Goal: Register for event/course

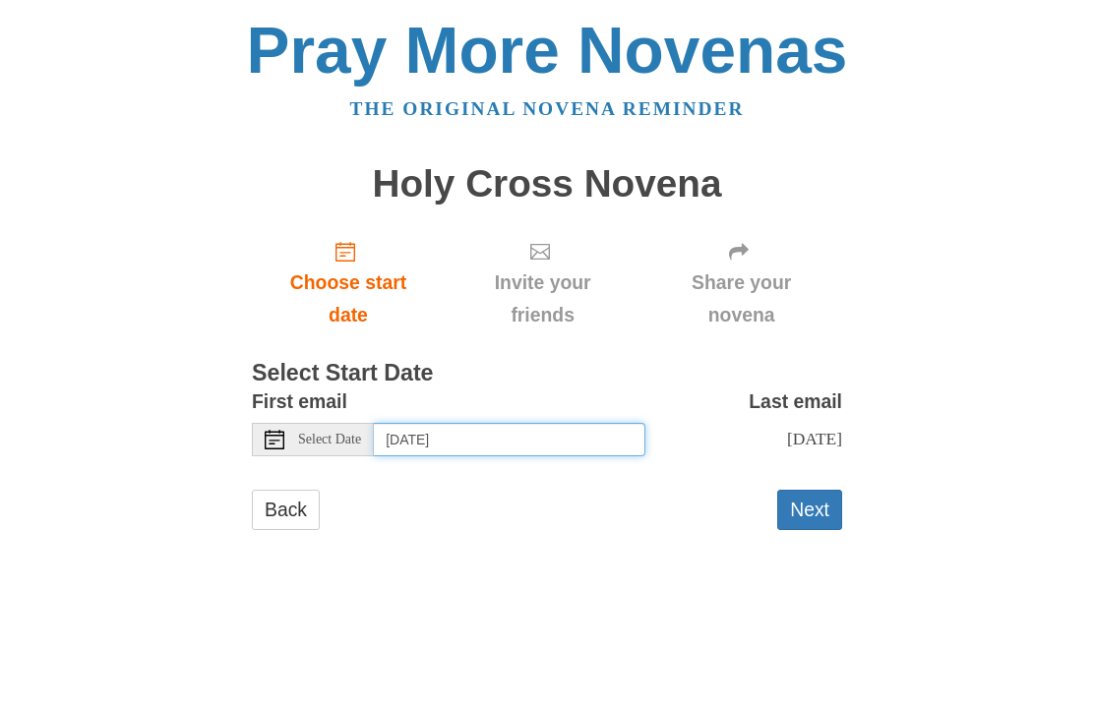
click at [504, 424] on input "Saturday, September 6th" at bounding box center [509, 439] width 271 height 33
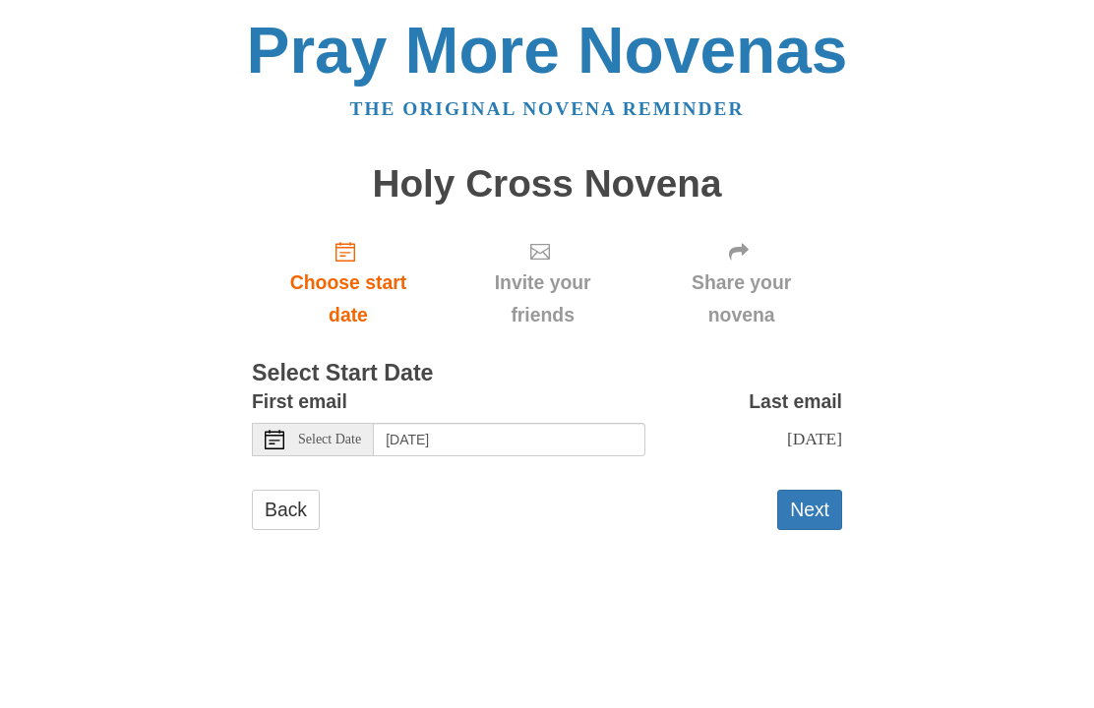
click at [823, 498] on button "Next" at bounding box center [809, 510] width 65 height 40
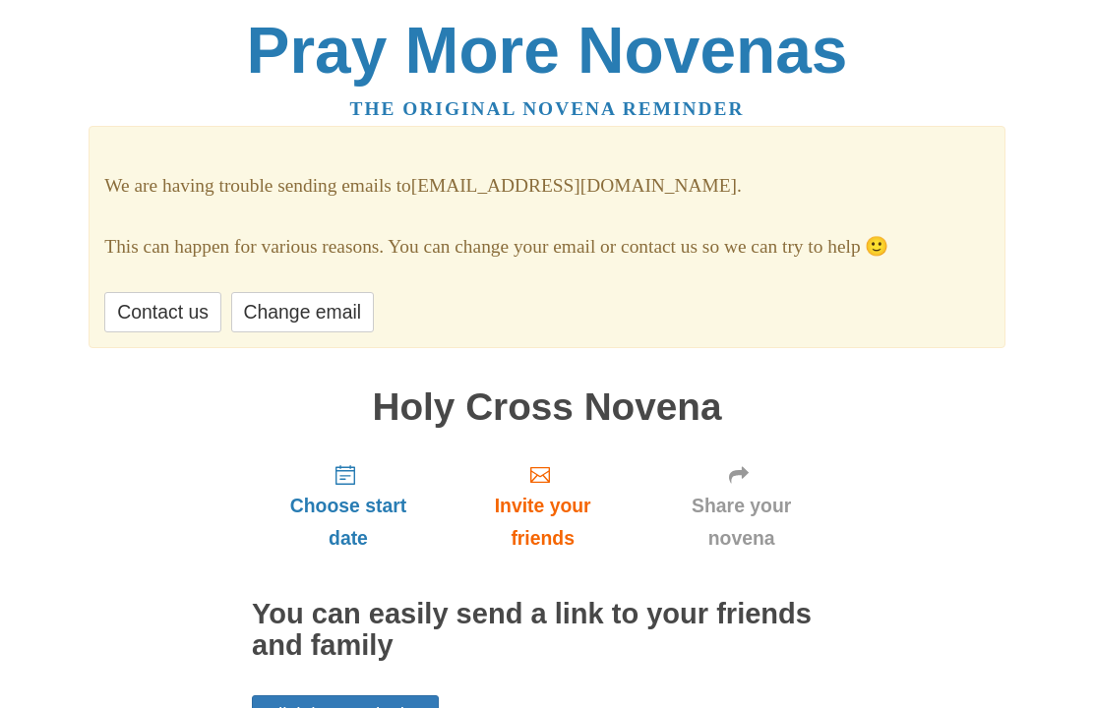
click at [360, 469] on span "Choose start date" at bounding box center [347, 475] width 25 height 20
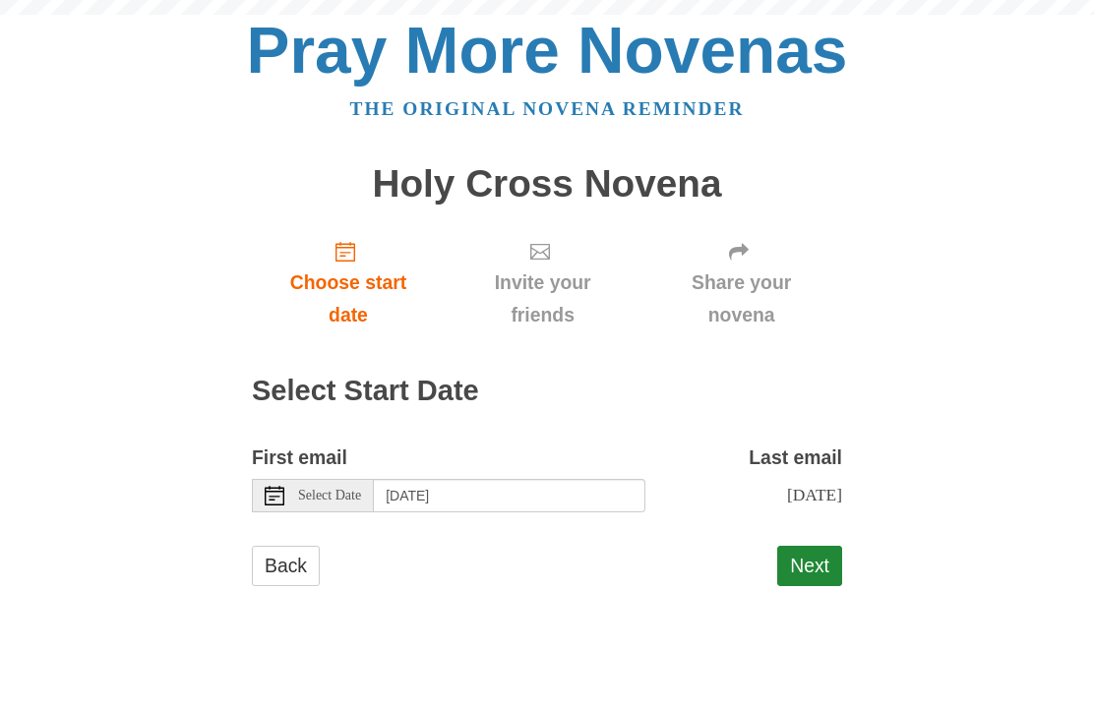
click at [357, 505] on div "Select Date" at bounding box center [313, 495] width 122 height 33
click at [804, 548] on button "Next" at bounding box center [809, 566] width 65 height 40
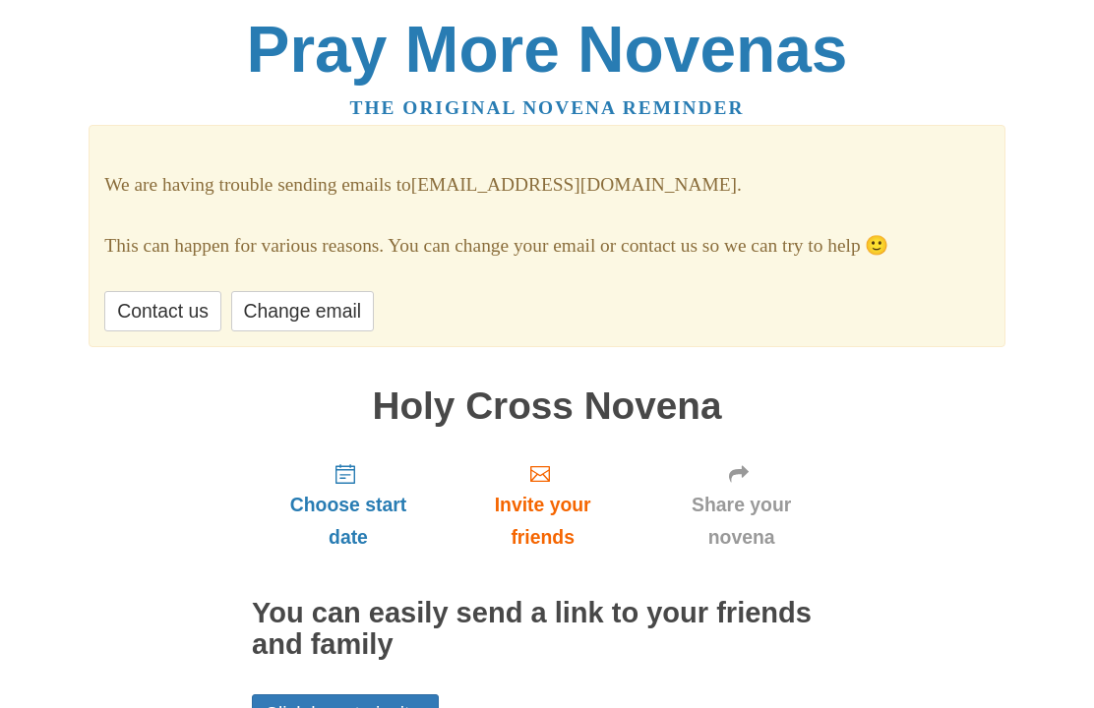
scroll to position [68, 0]
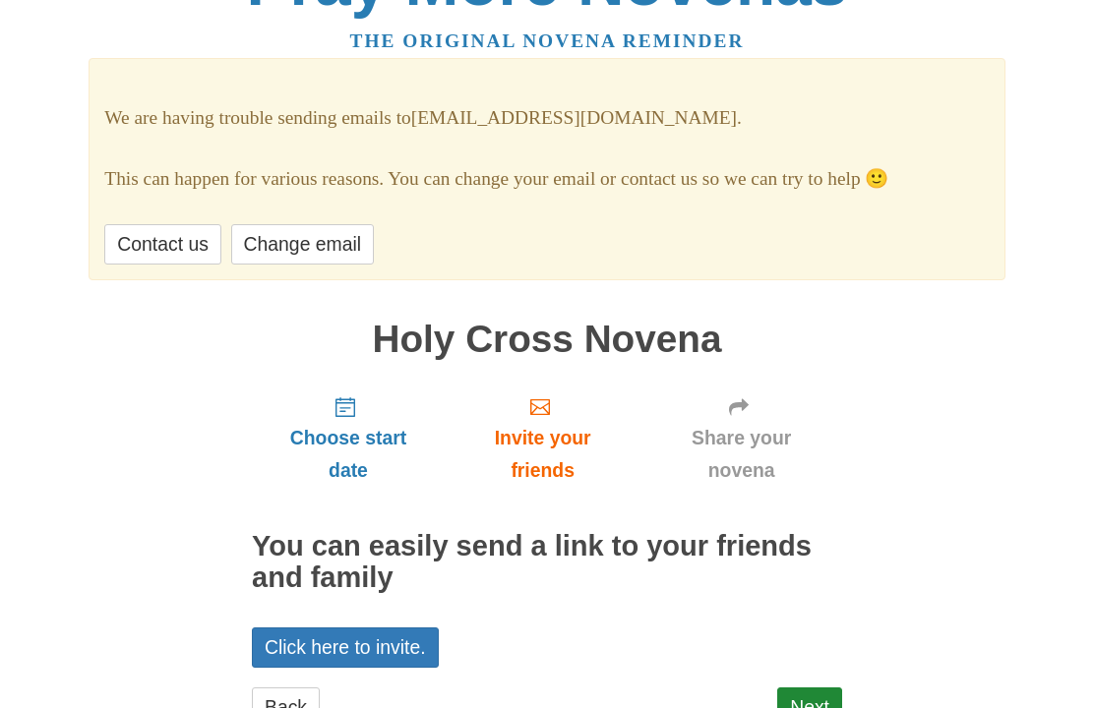
click at [810, 688] on link "Next" at bounding box center [809, 708] width 65 height 40
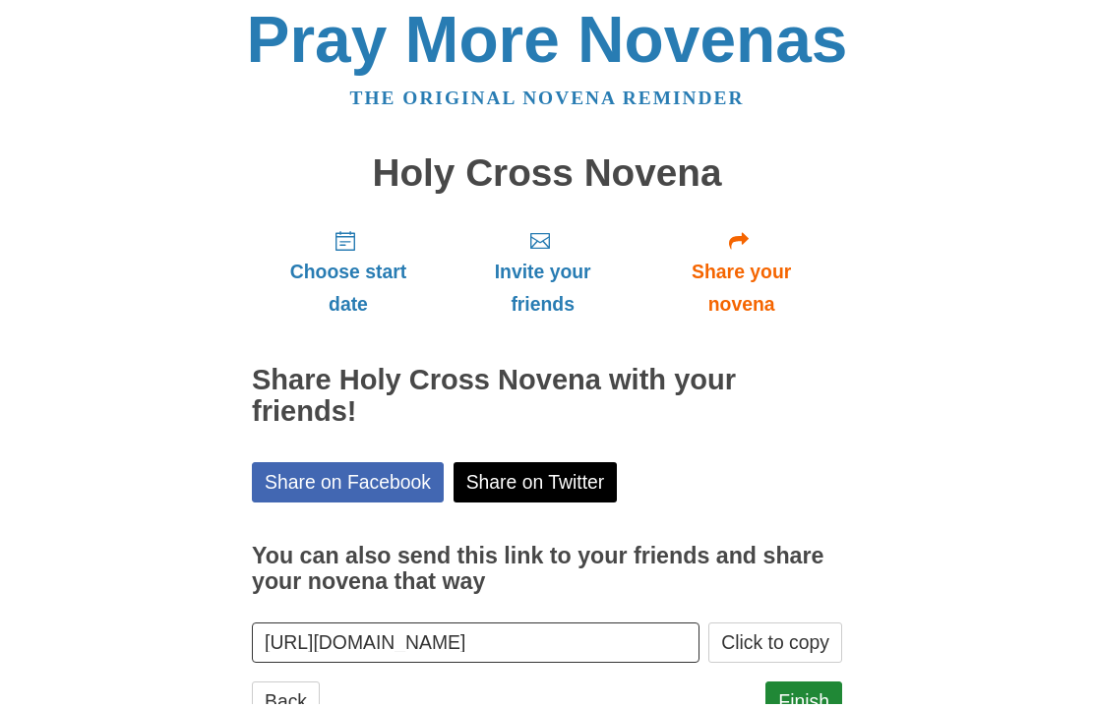
scroll to position [6, 0]
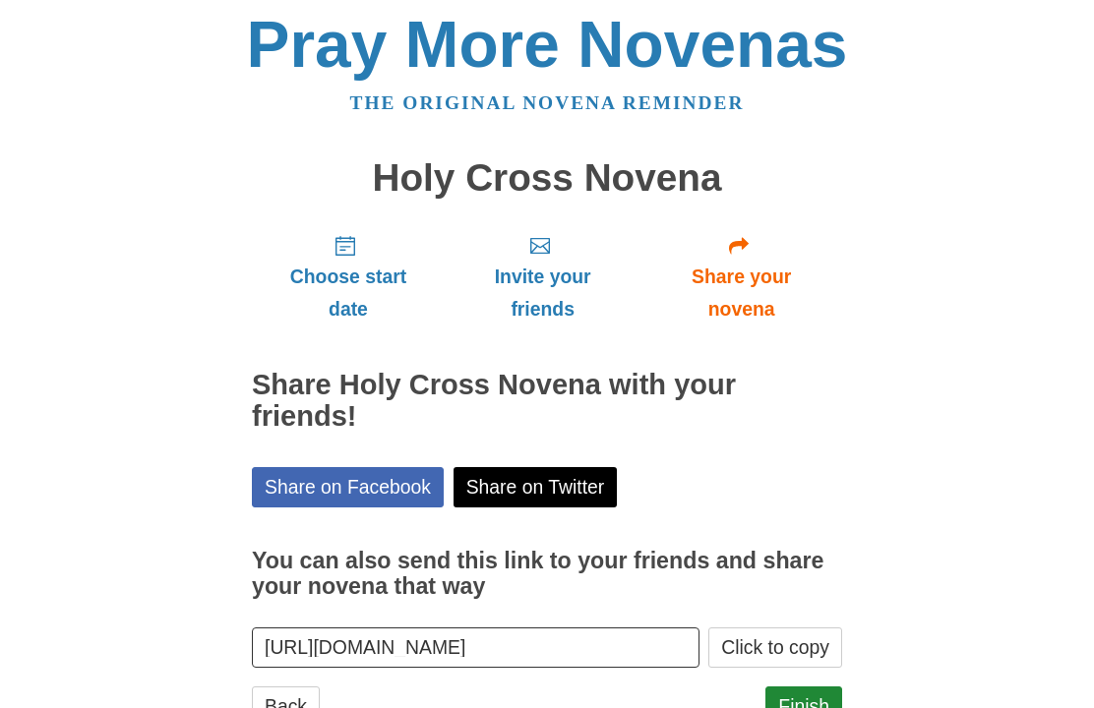
click at [809, 689] on link "Finish" at bounding box center [803, 707] width 77 height 40
